Goal: Transaction & Acquisition: Book appointment/travel/reservation

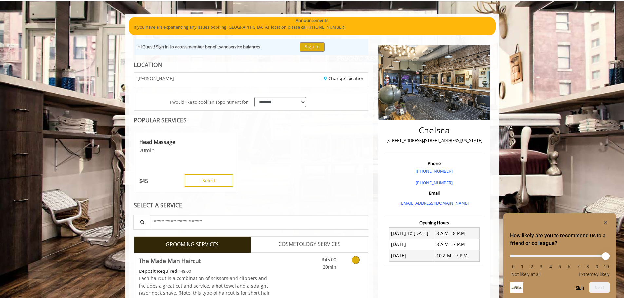
scroll to position [98, 0]
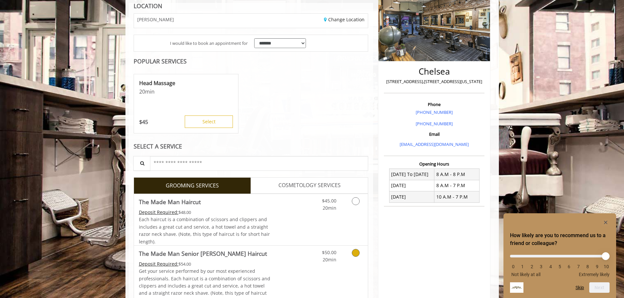
click at [356, 253] on icon "Grooming services" at bounding box center [356, 253] width 8 height 8
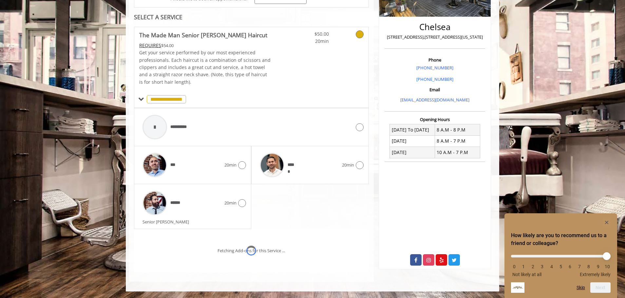
scroll to position [170, 0]
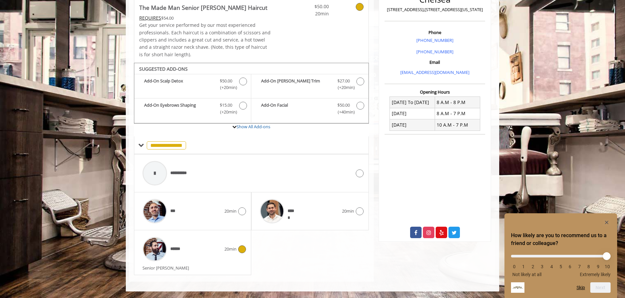
click at [237, 246] on div at bounding box center [240, 250] width 9 height 8
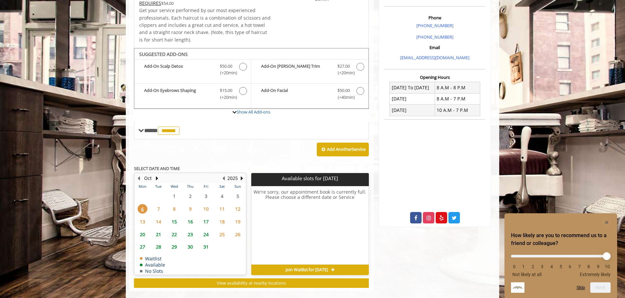
click at [158, 225] on tbody "29 30 1 2 3 4 5 6 7 8 9 10 11 12 13 14 15 16 17 18 19 20 21 22 23 24 25 26 27 2…" at bounding box center [190, 232] width 111 height 85
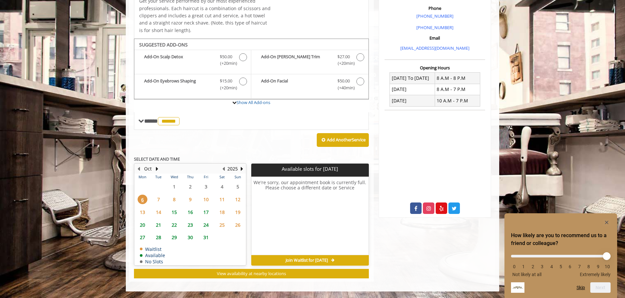
click at [159, 197] on span "7" at bounding box center [159, 199] width 10 height 9
click at [175, 211] on span "15" at bounding box center [174, 212] width 10 height 9
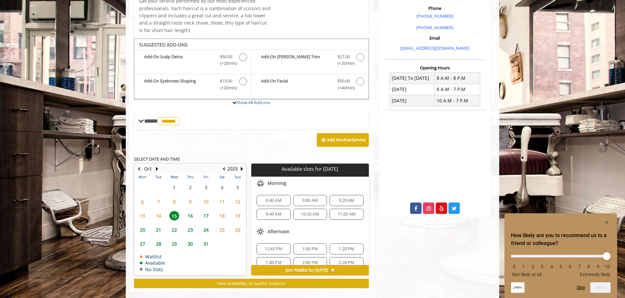
scroll to position [204, 0]
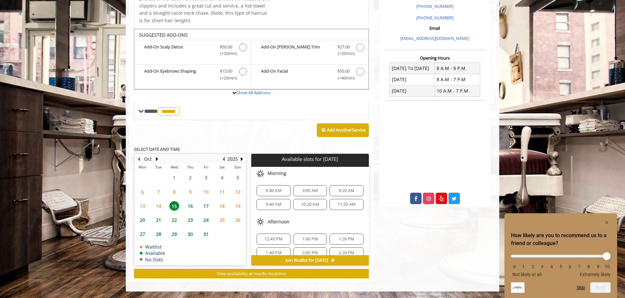
click at [157, 190] on span "7" at bounding box center [159, 191] width 10 height 9
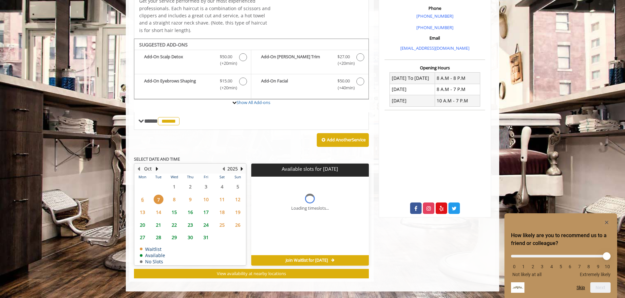
scroll to position [194, 0]
click at [144, 200] on span "6" at bounding box center [143, 199] width 10 height 9
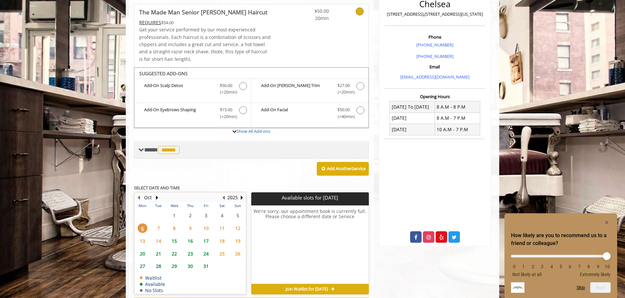
scroll to position [129, 0]
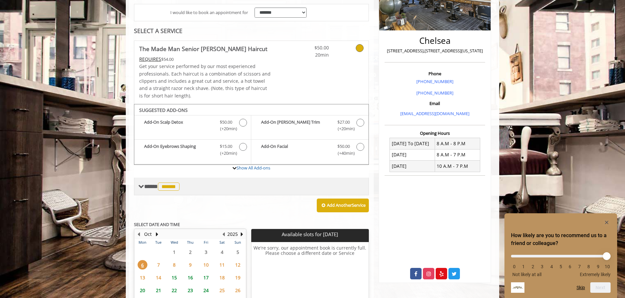
click at [177, 184] on span "******" at bounding box center [169, 187] width 22 height 8
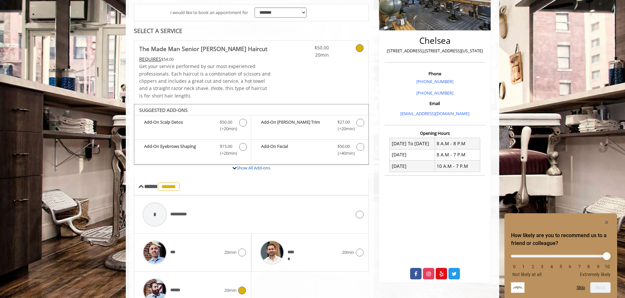
click at [238, 292] on icon at bounding box center [242, 291] width 8 height 8
click at [240, 249] on div at bounding box center [240, 253] width 9 height 8
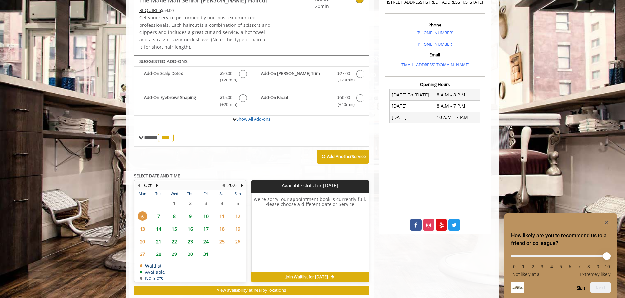
scroll to position [194, 0]
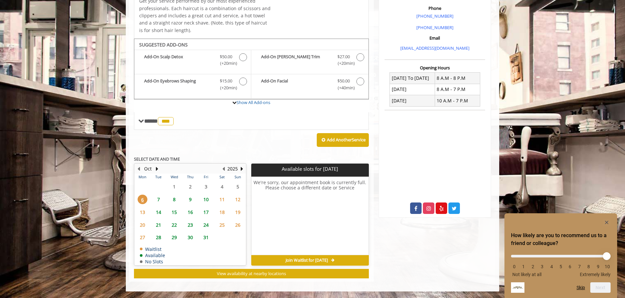
click at [160, 197] on span "7" at bounding box center [159, 199] width 10 height 9
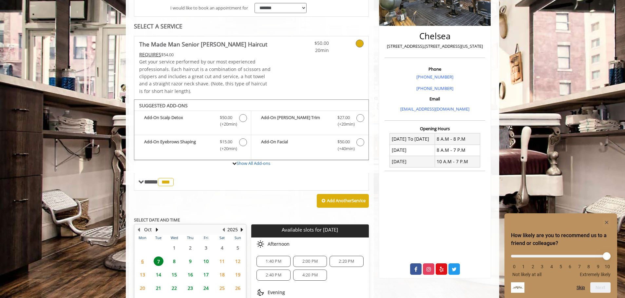
scroll to position [199, 0]
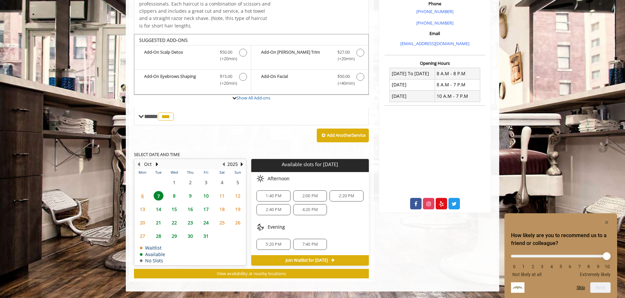
click at [280, 245] on span "5:20 PM" at bounding box center [273, 244] width 15 height 5
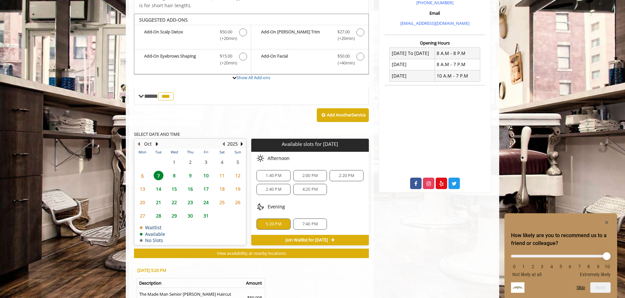
scroll to position [219, 0]
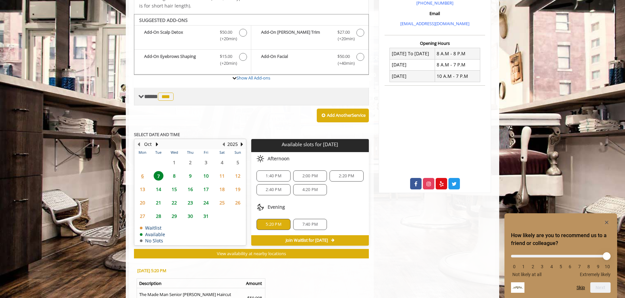
click at [155, 98] on span "**** *** ********" at bounding box center [159, 97] width 31 height 6
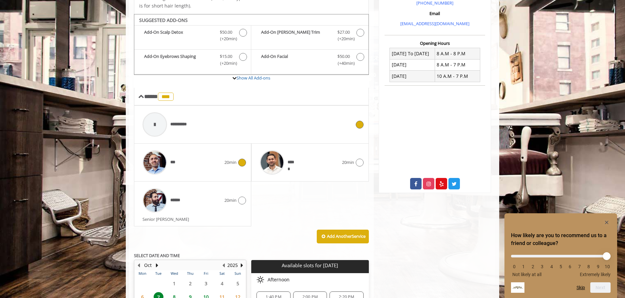
drag, startPoint x: 322, startPoint y: 127, endPoint x: 316, endPoint y: 125, distance: 5.7
click at [322, 127] on div "**********" at bounding box center [246, 124] width 215 height 31
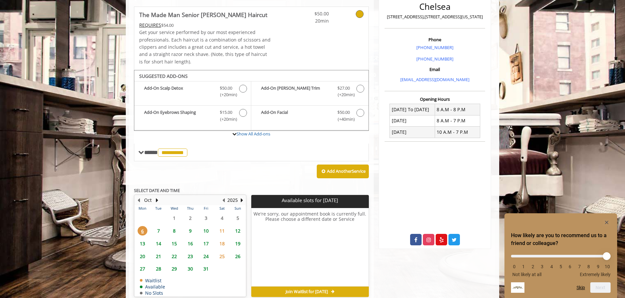
scroll to position [194, 0]
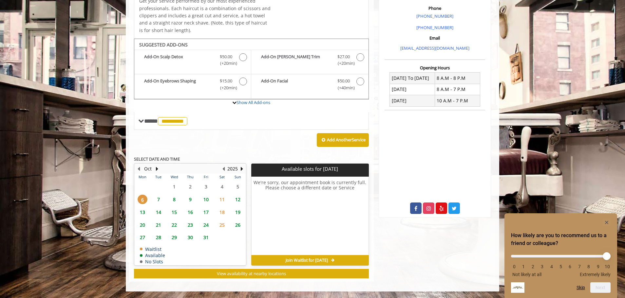
click at [159, 200] on span "7" at bounding box center [159, 199] width 10 height 9
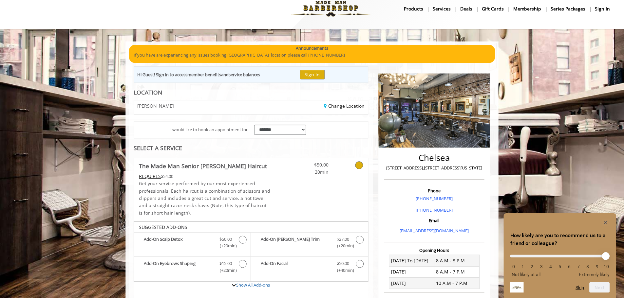
scroll to position [0, 0]
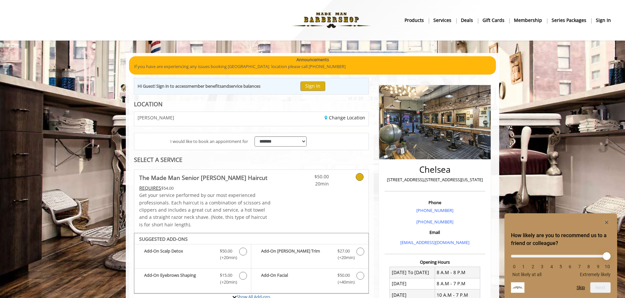
drag, startPoint x: 275, startPoint y: 59, endPoint x: 279, endPoint y: 60, distance: 3.7
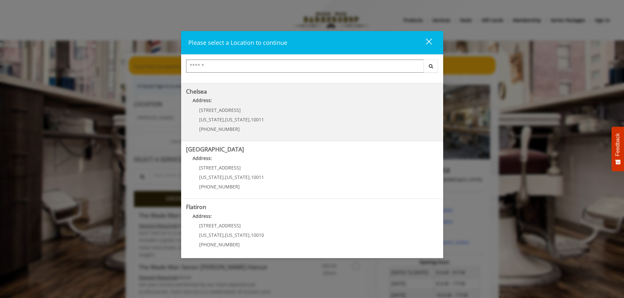
scroll to position [65, 0]
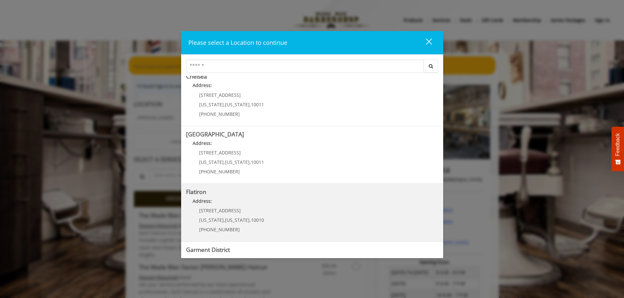
click at [326, 213] on "Flatiron Address: 10 E 23rd St New York , New York , 10010 (917) 475-1765" at bounding box center [312, 213] width 252 height 48
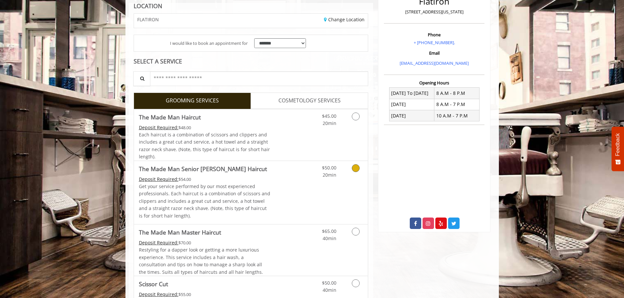
click at [278, 179] on link "Discounted Price" at bounding box center [289, 192] width 39 height 63
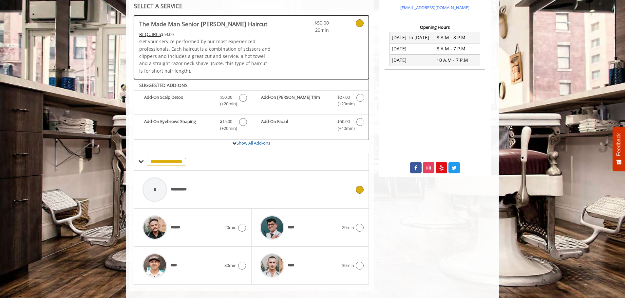
scroll to position [163, 0]
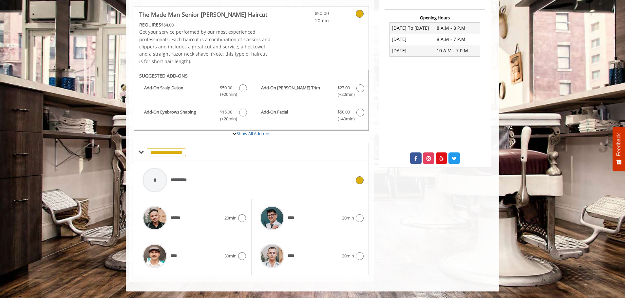
click at [171, 180] on span "**********" at bounding box center [181, 180] width 22 height 7
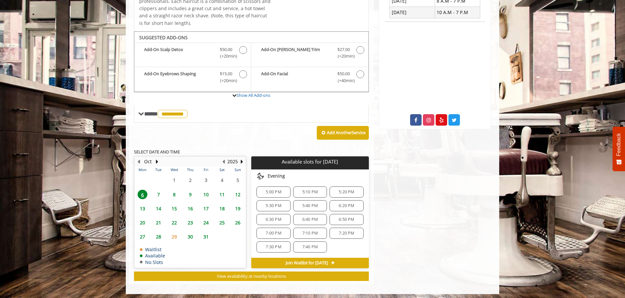
scroll to position [204, 0]
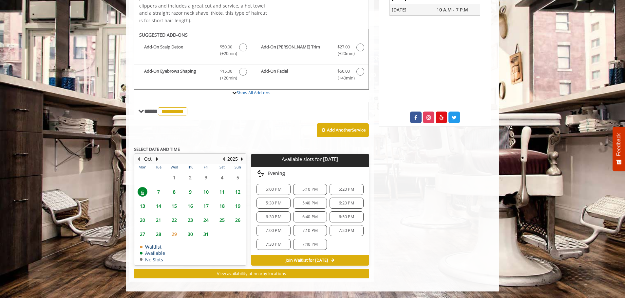
click at [84, 190] on body "**********" at bounding box center [312, 70] width 625 height 443
